Goal: Task Accomplishment & Management: Use online tool/utility

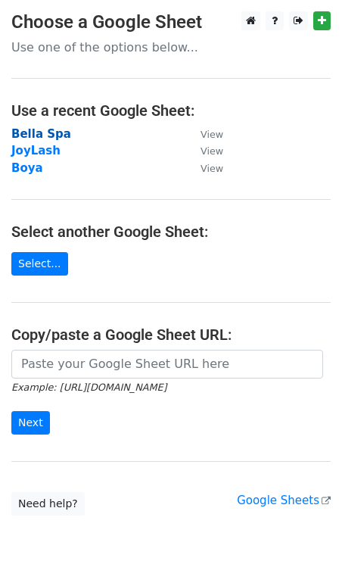
click at [33, 137] on strong "Bella Spa" at bounding box center [41, 134] width 60 height 14
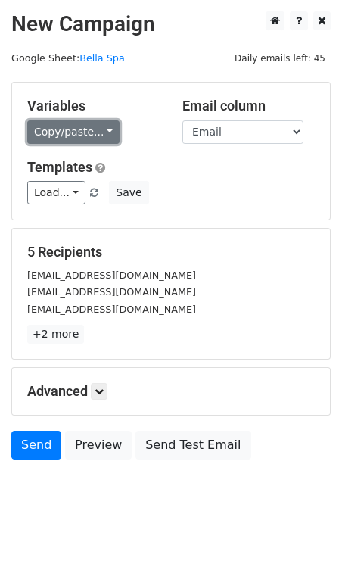
click at [106, 123] on link "Copy/paste..." at bounding box center [73, 131] width 92 height 23
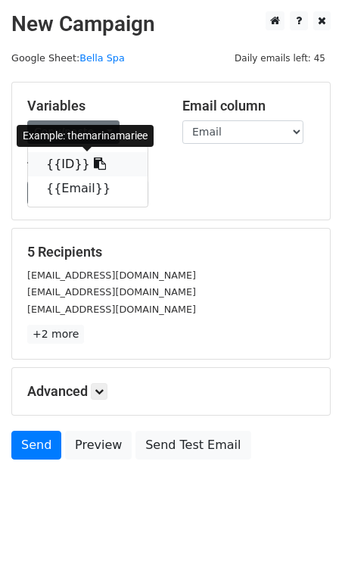
click at [94, 159] on icon at bounding box center [100, 164] width 12 height 12
